Goal: Task Accomplishment & Management: Manage account settings

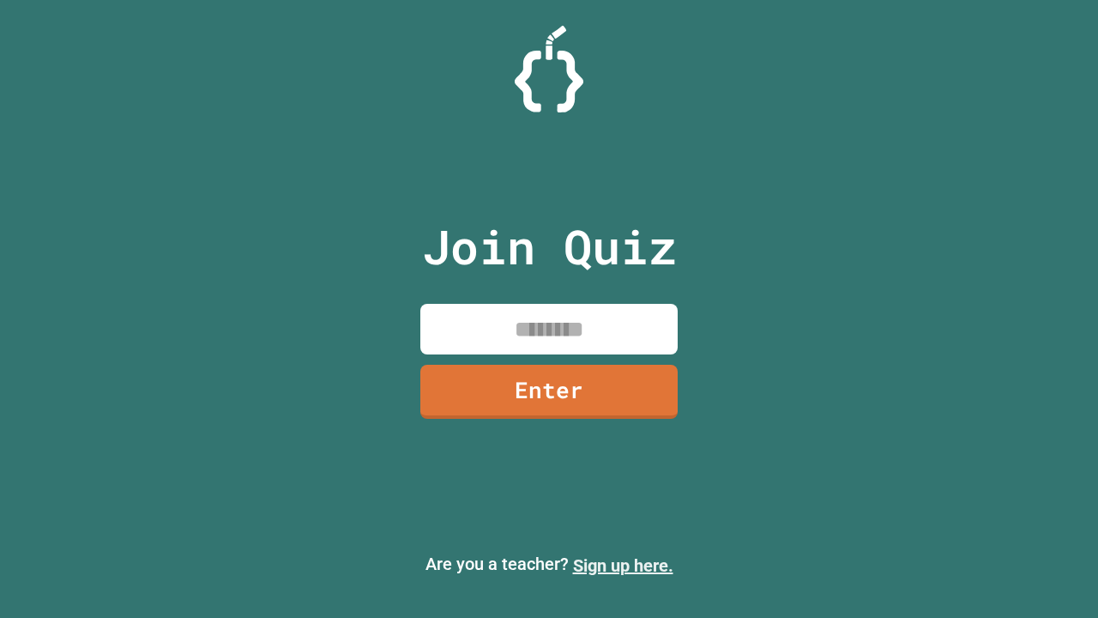
click at [623, 565] on link "Sign up here." at bounding box center [623, 565] width 100 height 21
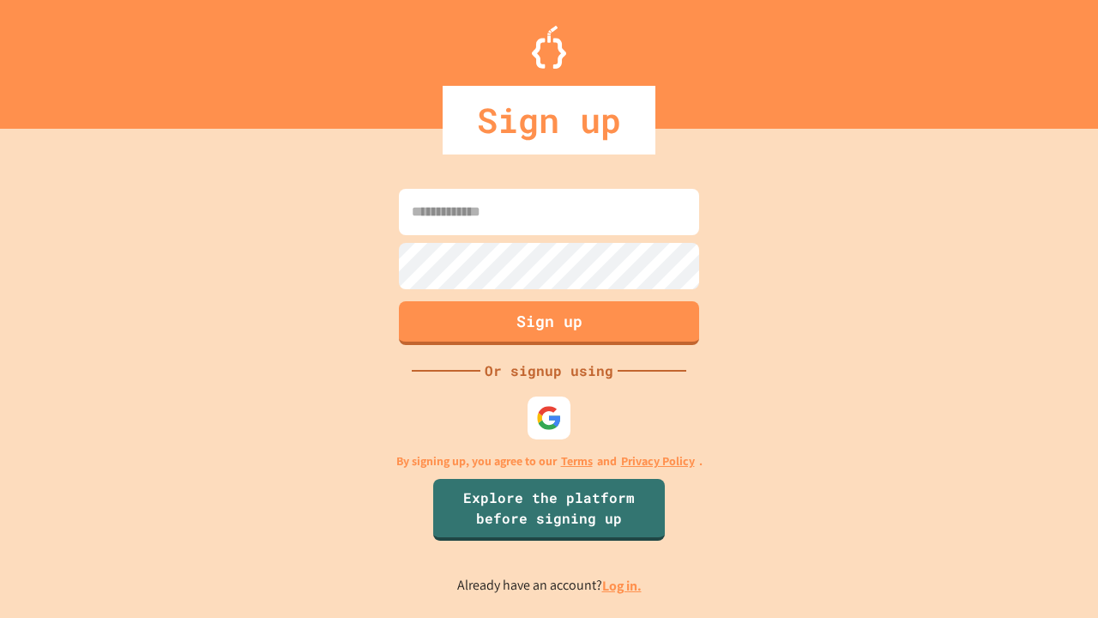
click at [623, 585] on link "Log in." at bounding box center [621, 586] width 39 height 18
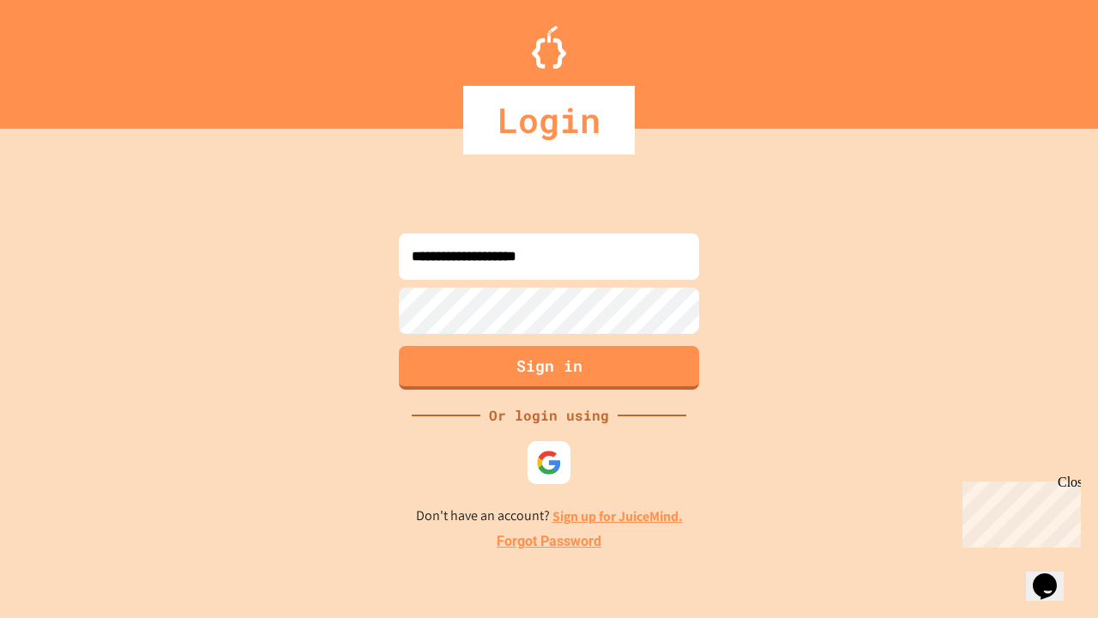
type input "**********"
